Goal: Navigation & Orientation: Find specific page/section

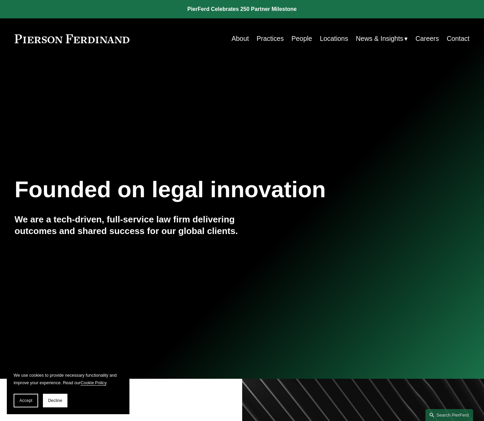
click at [300, 37] on link "People" at bounding box center [302, 38] width 20 height 13
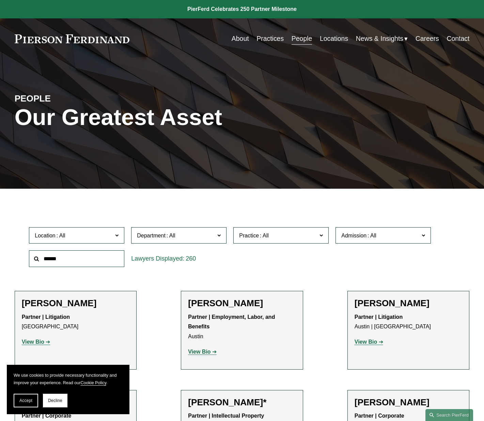
click at [331, 37] on link "Locations" at bounding box center [334, 38] width 28 height 13
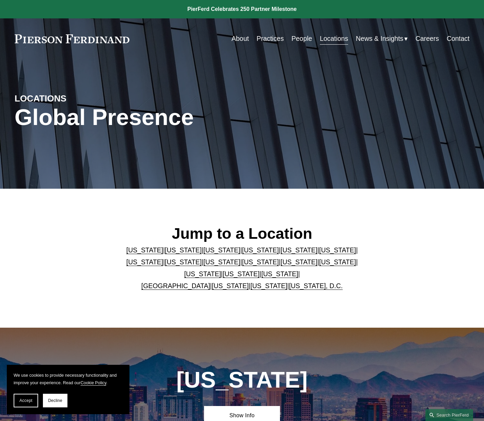
click at [298, 43] on link "People" at bounding box center [302, 38] width 20 height 13
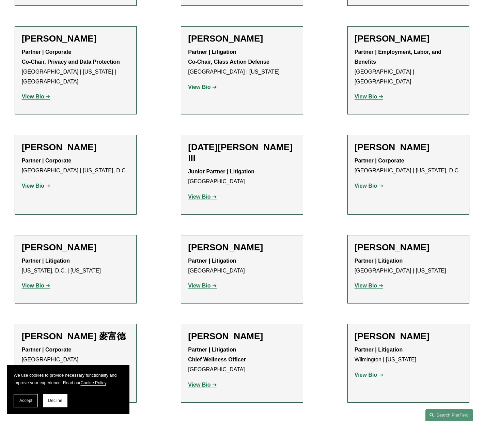
scroll to position [5633, 0]
